Goal: Contribute content: Contribute content

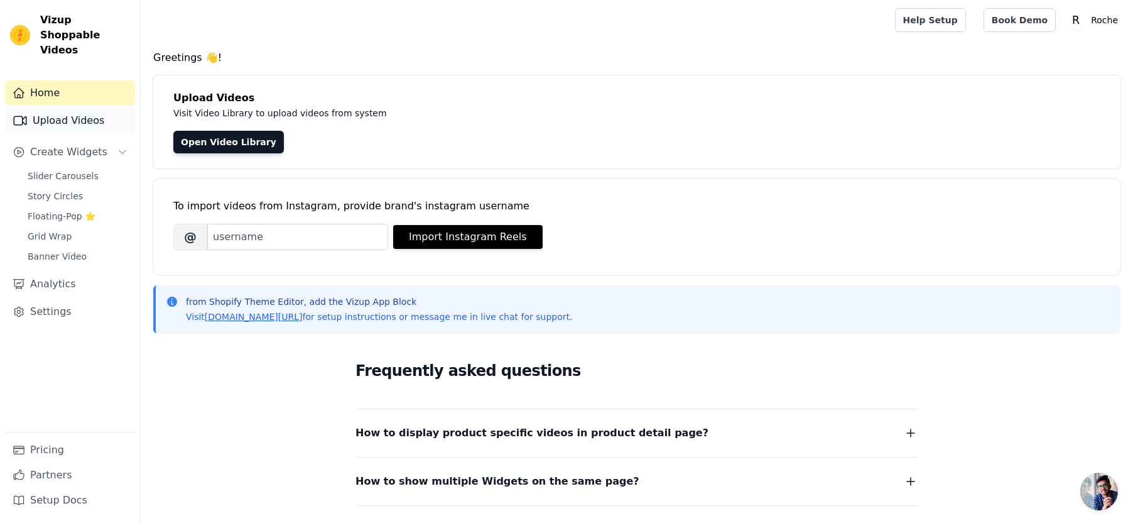
click at [82, 108] on link "Upload Videos" at bounding box center [70, 120] width 130 height 25
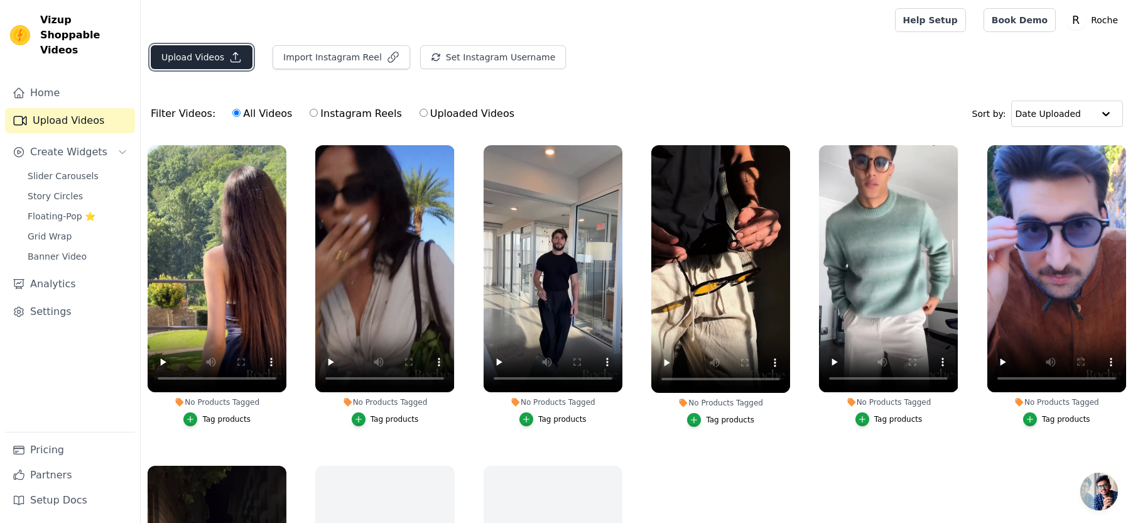
click at [199, 60] on button "Upload Videos" at bounding box center [202, 57] width 102 height 24
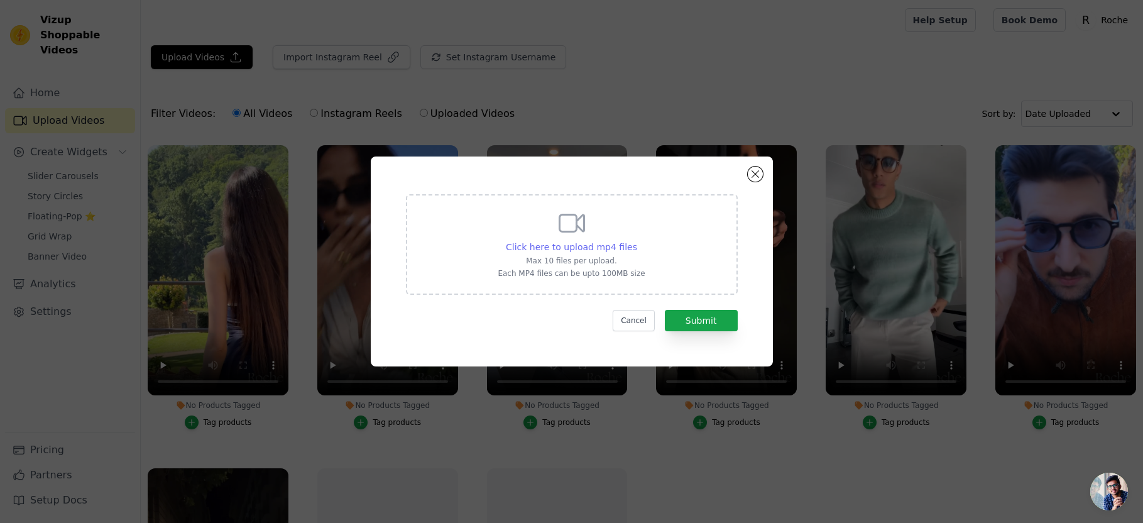
click at [598, 242] on span "Click here to upload mp4 files" at bounding box center [571, 247] width 131 height 10
click at [636, 241] on input "Click here to upload mp4 files Max 10 files per upload. Each MP4 files can be u…" at bounding box center [636, 240] width 1 height 1
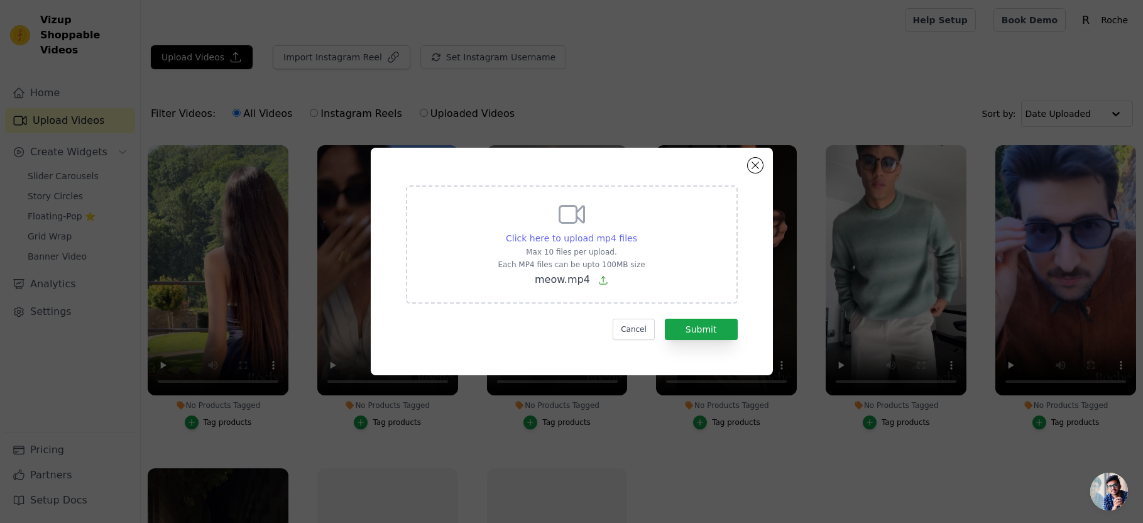
click at [584, 242] on span "Click here to upload mp4 files" at bounding box center [571, 238] width 131 height 10
click at [636, 232] on input "Click here to upload mp4 files Max 10 files per upload. Each MP4 files can be u…" at bounding box center [636, 231] width 1 height 1
type input "C:\fakepath\casjaidja.mp4"
click at [712, 328] on button "Submit" at bounding box center [701, 329] width 73 height 21
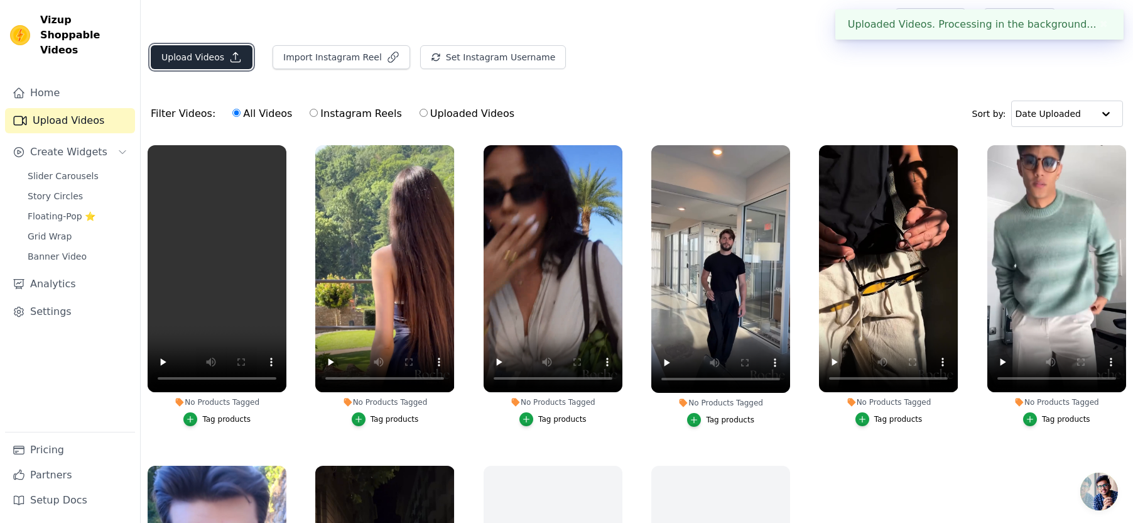
click at [183, 68] on button "Upload Videos" at bounding box center [202, 57] width 102 height 24
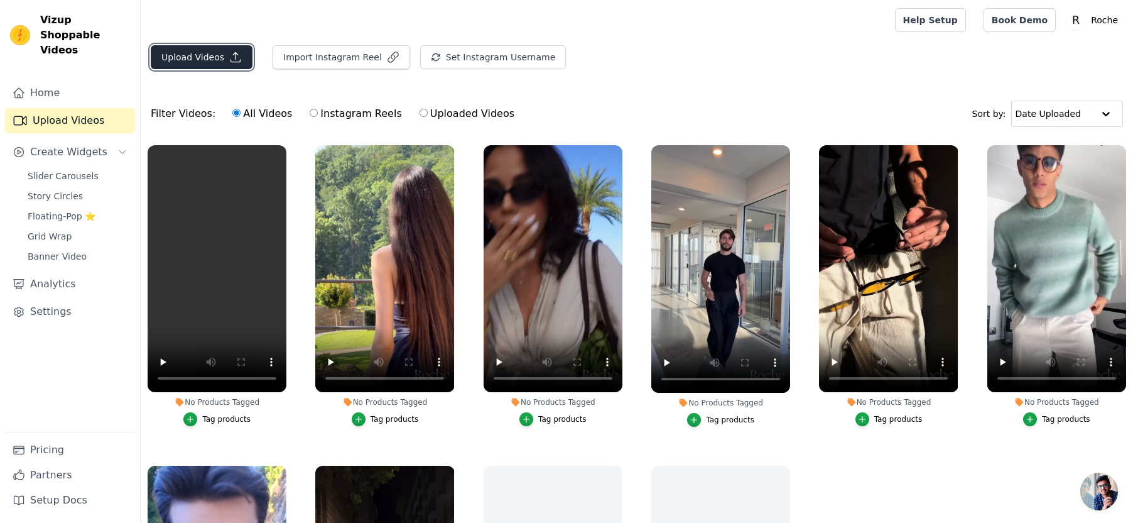
click at [211, 58] on button "Upload Videos" at bounding box center [202, 57] width 102 height 24
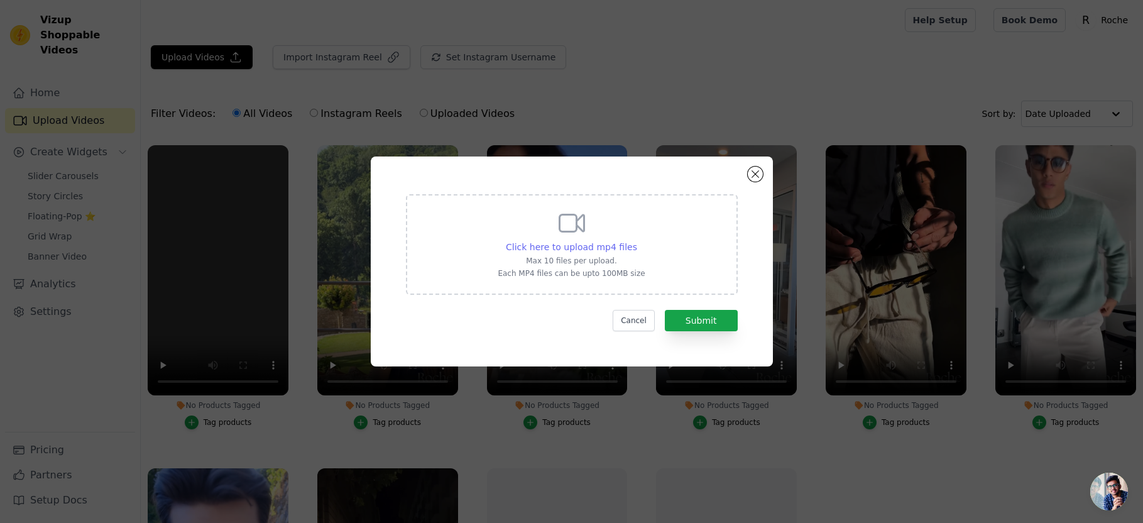
click at [608, 246] on span "Click here to upload mp4 files" at bounding box center [571, 247] width 131 height 10
click at [636, 241] on input "Click here to upload mp4 files Max 10 files per upload. Each MP4 files can be u…" at bounding box center [636, 240] width 1 height 1
type input "C:\fakepath\meow.mp4"
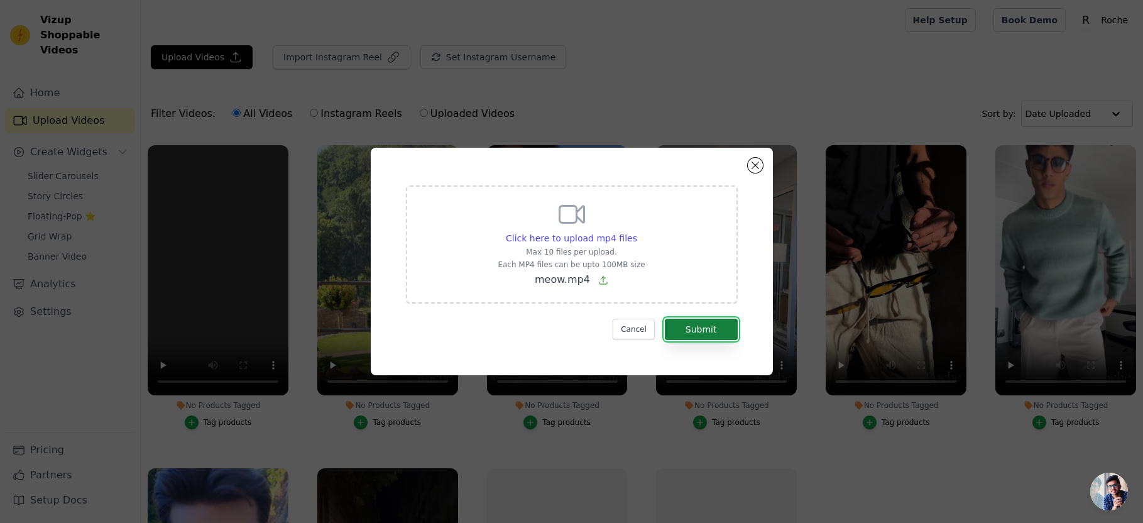
click at [706, 327] on button "Submit" at bounding box center [701, 329] width 73 height 21
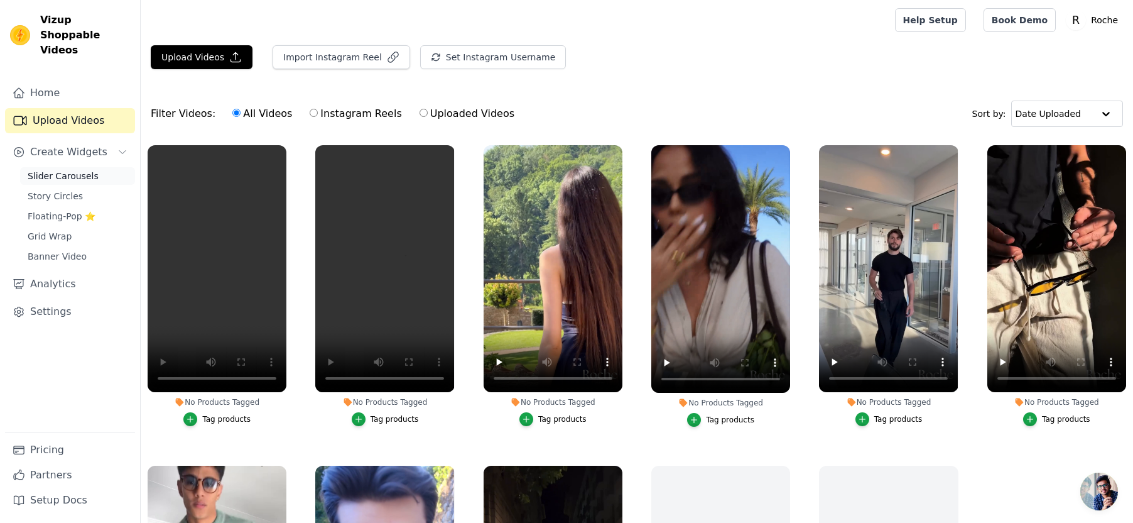
click at [77, 170] on span "Slider Carousels" at bounding box center [63, 176] width 71 height 13
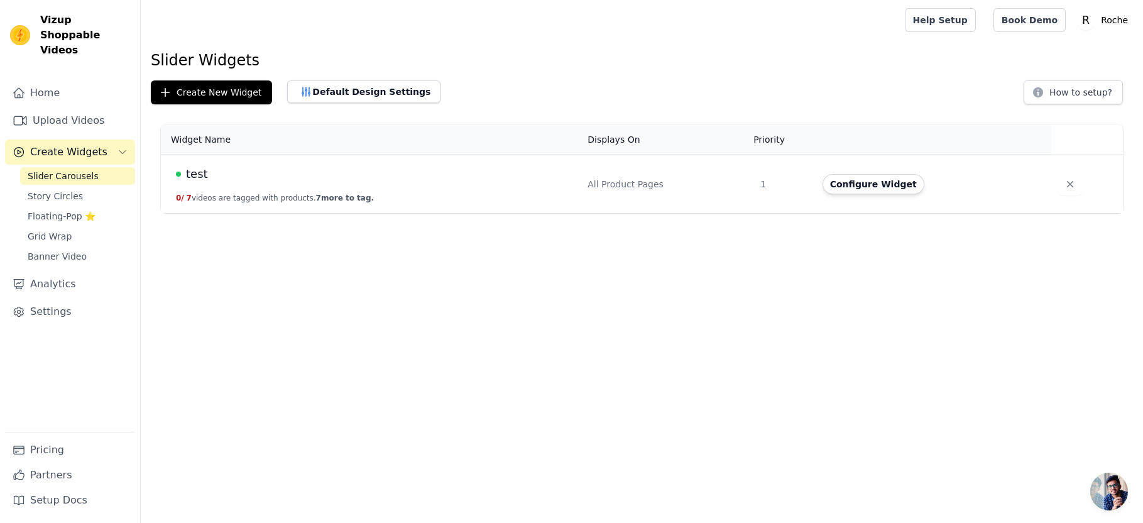
click at [565, 184] on td "test 0 / 7 videos are tagged with products. 7 more to tag." at bounding box center [370, 184] width 419 height 58
click at [866, 189] on button "Configure Widget" at bounding box center [873, 184] width 102 height 20
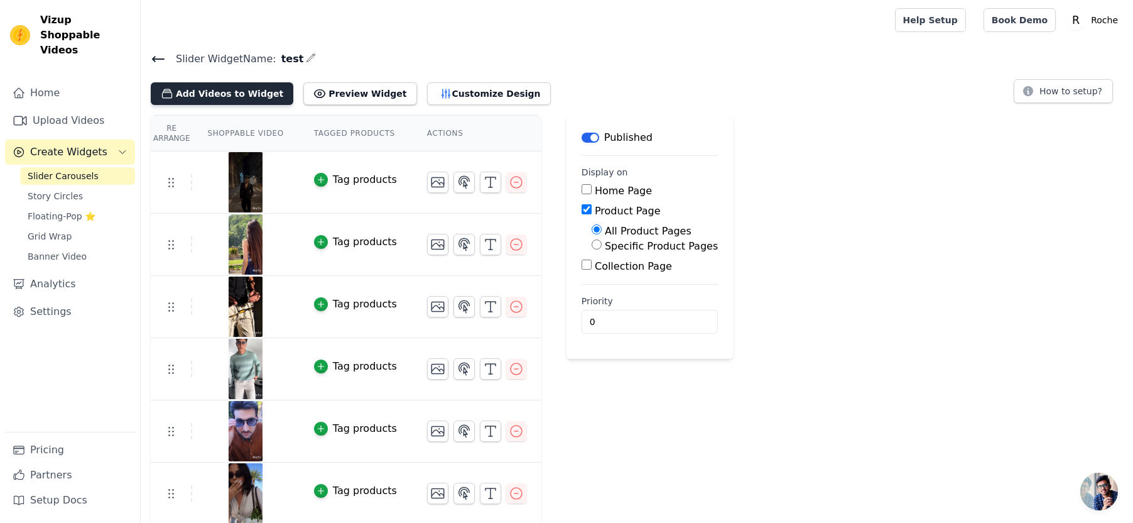
click at [231, 89] on button "Add Videos to Widget" at bounding box center [222, 93] width 143 height 23
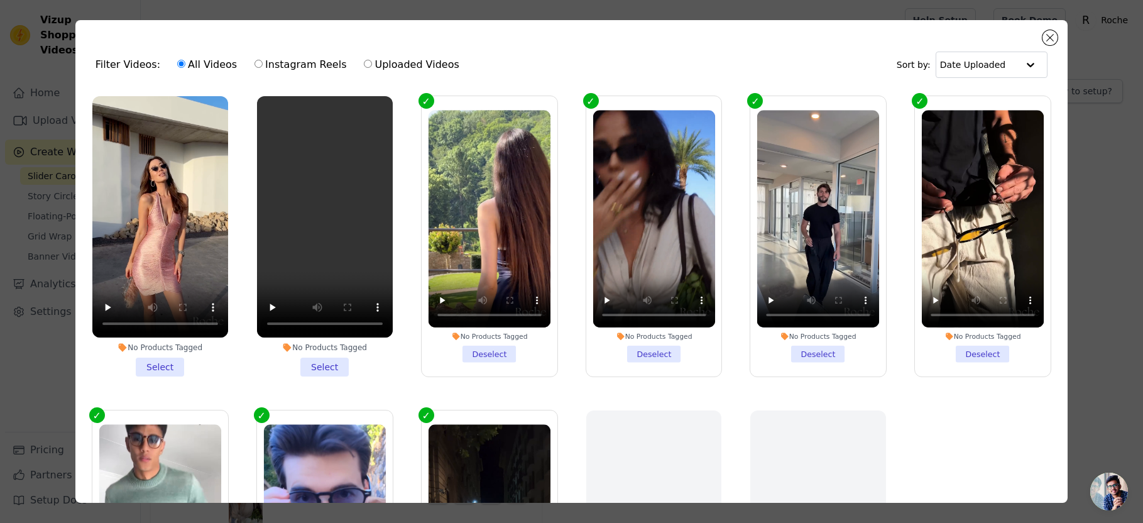
click at [167, 362] on li "No Products Tagged Select" at bounding box center [160, 236] width 136 height 280
click at [0, 0] on input "No Products Tagged Select" at bounding box center [0, 0] width 0 height 0
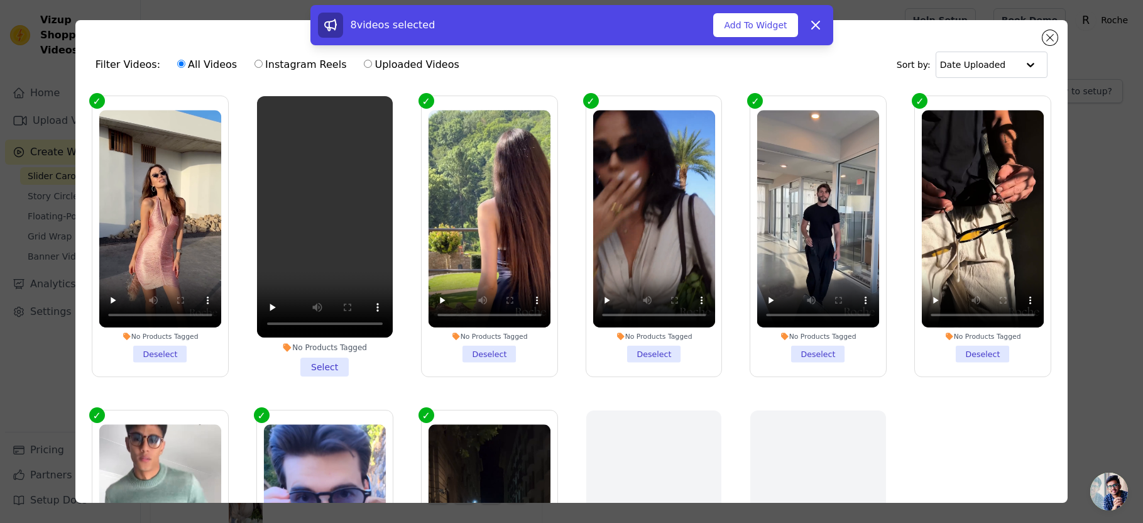
click at [327, 365] on li "No Products Tagged Select" at bounding box center [325, 236] width 136 height 280
click at [0, 0] on input "No Products Tagged Select" at bounding box center [0, 0] width 0 height 0
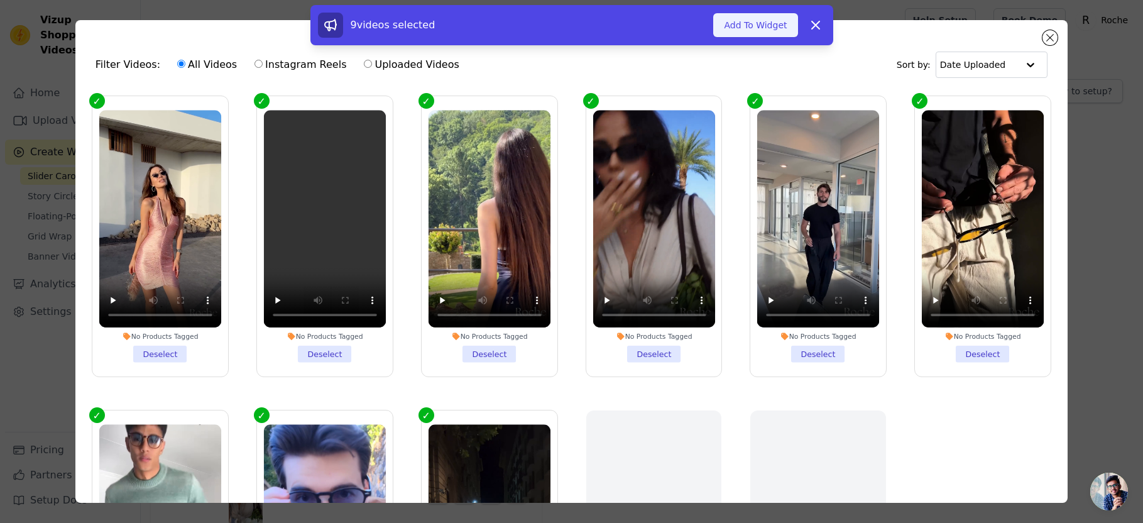
click at [763, 24] on button "Add To Widget" at bounding box center [755, 25] width 84 height 24
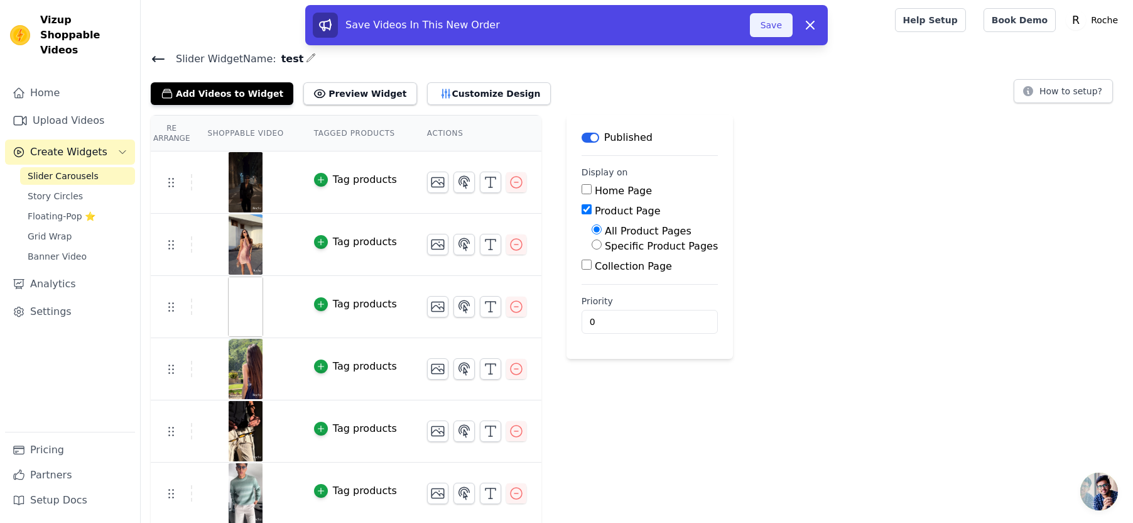
click at [761, 21] on button "Save" at bounding box center [771, 25] width 43 height 24
click at [778, 25] on button "Save" at bounding box center [771, 25] width 43 height 24
